Goal: Task Accomplishment & Management: Manage account settings

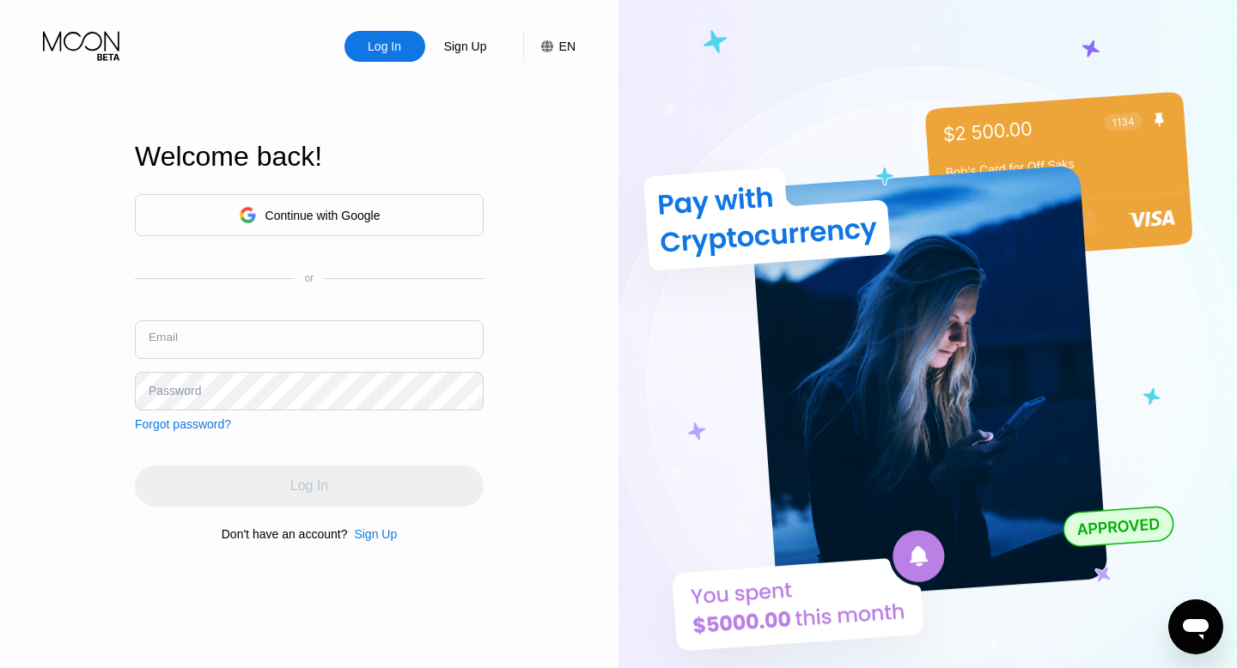
click at [204, 343] on input "text" at bounding box center [309, 339] width 349 height 39
click at [266, 209] on div "Continue with Google" at bounding box center [322, 216] width 115 height 14
